Goal: Navigation & Orientation: Find specific page/section

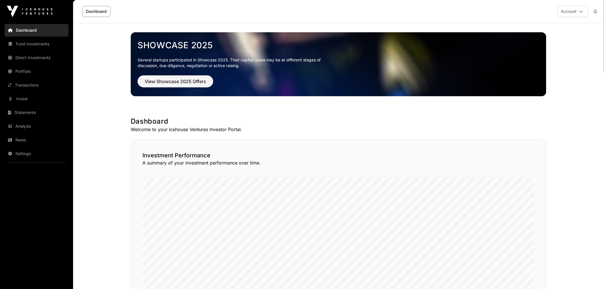
click at [30, 72] on link "Portfolio" at bounding box center [37, 71] width 64 height 13
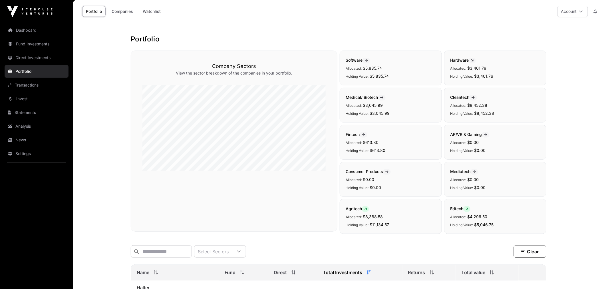
click at [156, 7] on link "Watchlist" at bounding box center [151, 11] width 25 height 11
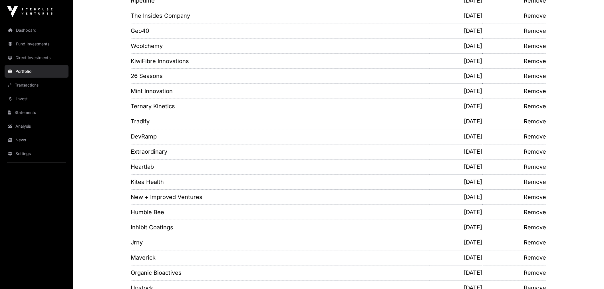
scroll to position [478, 0]
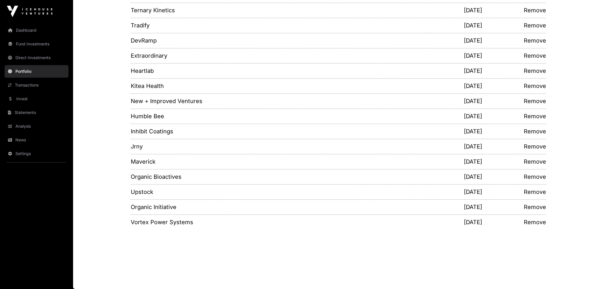
click at [41, 98] on link "Invest" at bounding box center [37, 99] width 64 height 13
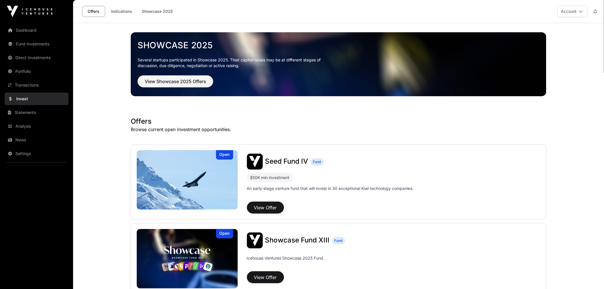
click at [114, 7] on link "Indications" at bounding box center [121, 11] width 29 height 11
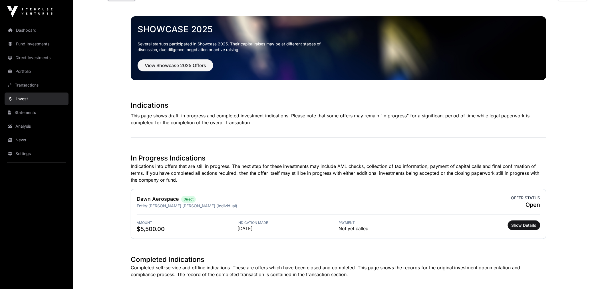
scroll to position [32, 0]
